Goal: Task Accomplishment & Management: Manage account settings

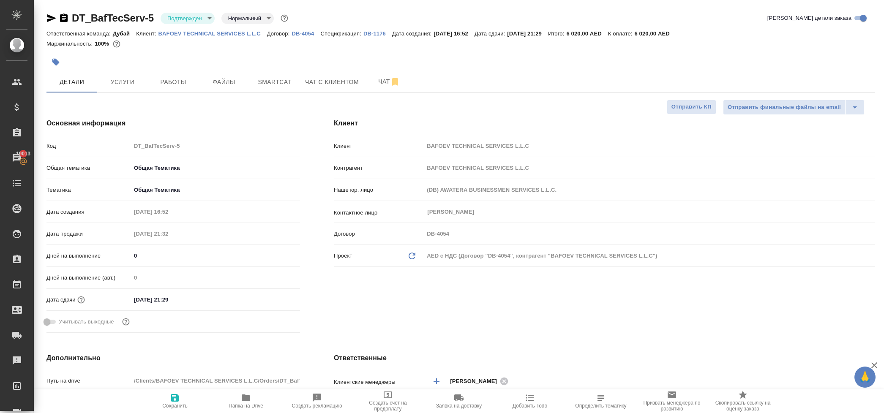
select select "RU"
click at [320, 36] on p "DB-4054" at bounding box center [306, 33] width 29 height 6
click at [121, 87] on span "Услуги" at bounding box center [122, 82] width 41 height 11
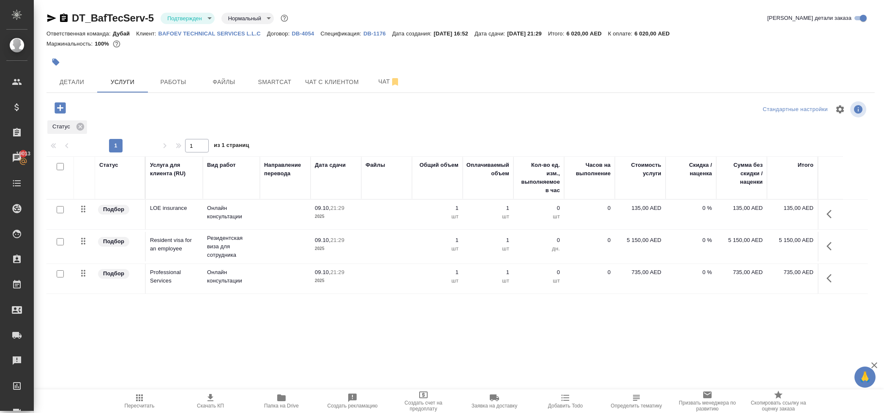
click at [392, 37] on p "DB-1176" at bounding box center [377, 33] width 29 height 6
click at [84, 131] on icon at bounding box center [80, 127] width 8 height 8
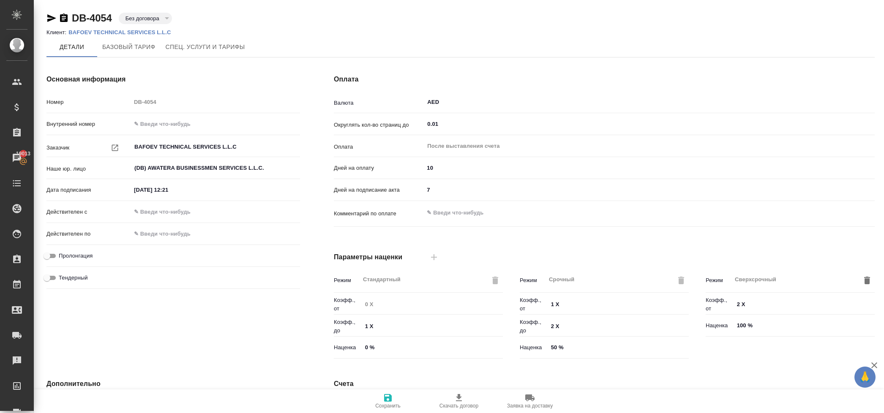
type textarea "x"
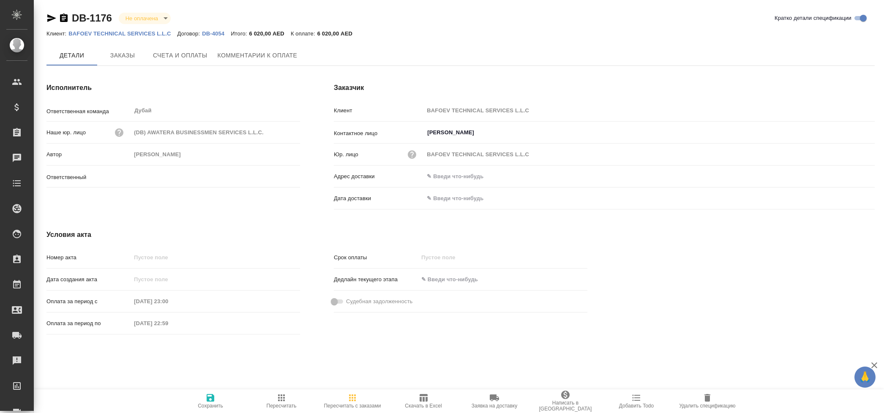
type input "[PERSON_NAME]"
click at [205, 61] on span "Счета и оплаты" at bounding box center [180, 56] width 54 height 11
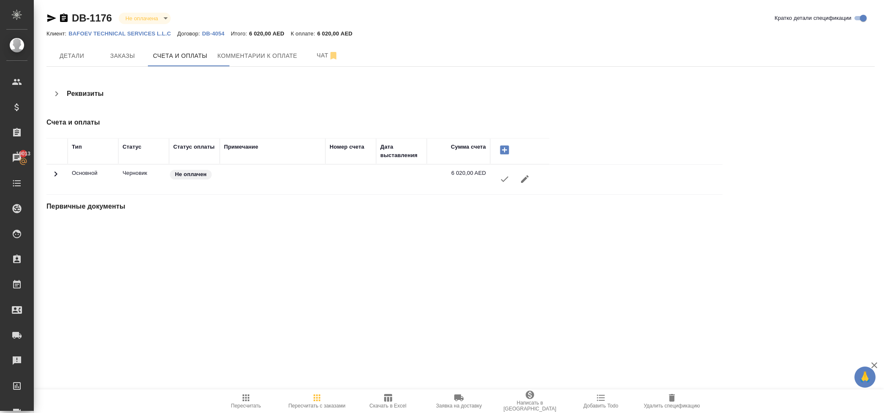
click at [510, 184] on icon "button" at bounding box center [504, 179] width 10 height 10
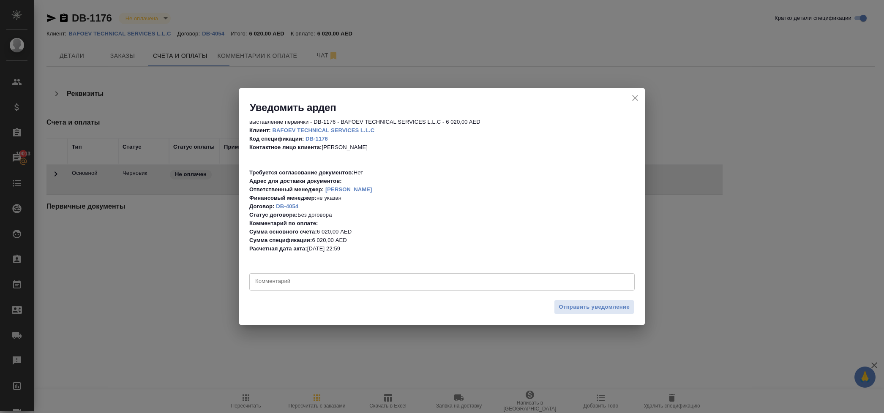
click at [328, 279] on textarea at bounding box center [441, 282] width 373 height 8
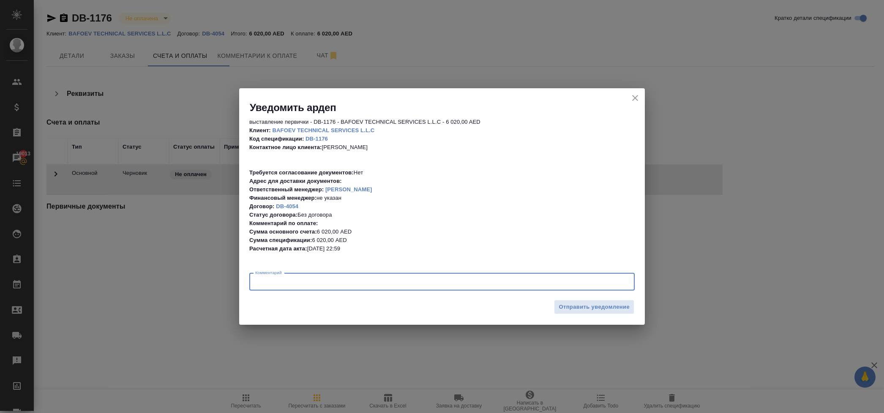
click at [325, 280] on textarea at bounding box center [441, 282] width 373 height 8
type textarea "d"
type textarea "а"
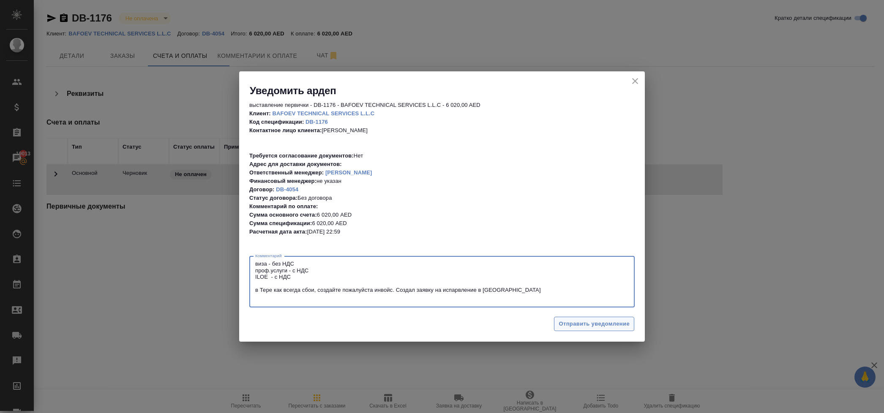
type textarea "виза - без НДС проф.услуги - с НДС ILOE - с НДС в Тере как всегда сбои, создайт…"
click at [559, 324] on span "Отправить уведомление" at bounding box center [594, 324] width 71 height 10
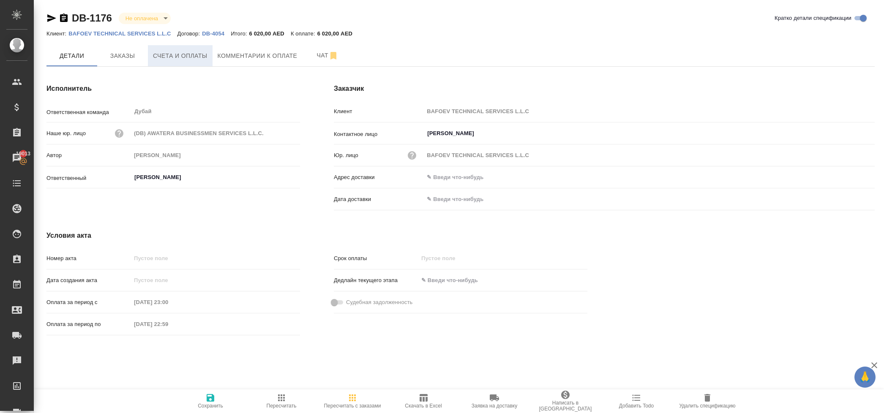
click at [193, 61] on span "Счета и оплаты" at bounding box center [180, 56] width 54 height 11
